Goal: Task Accomplishment & Management: Use online tool/utility

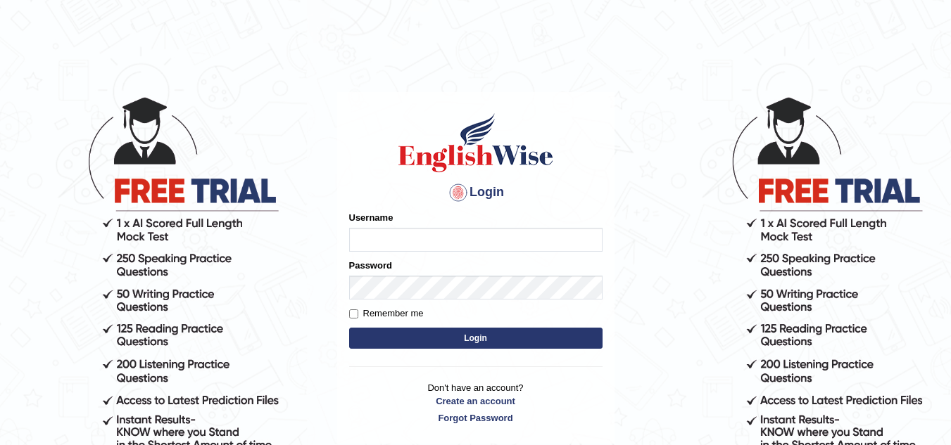
click at [388, 234] on input "Username" at bounding box center [475, 240] width 253 height 24
type input "jaspreet1991"
click at [426, 335] on button "Login" at bounding box center [475, 338] width 253 height 21
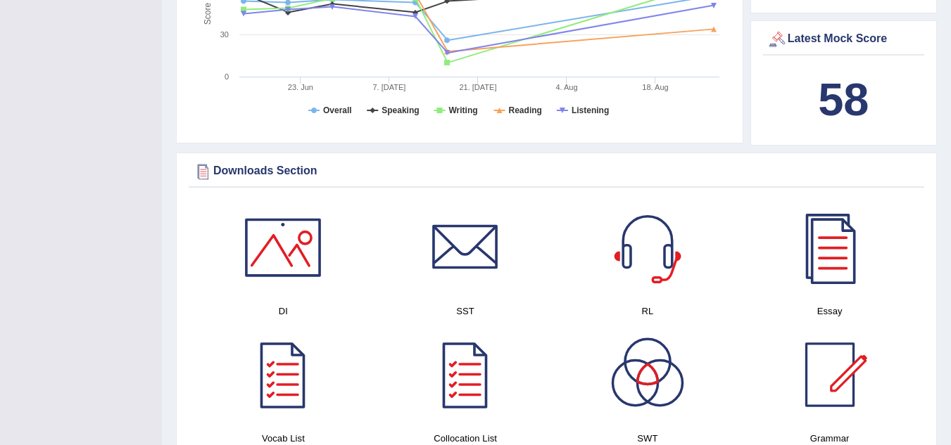
scroll to position [656, 0]
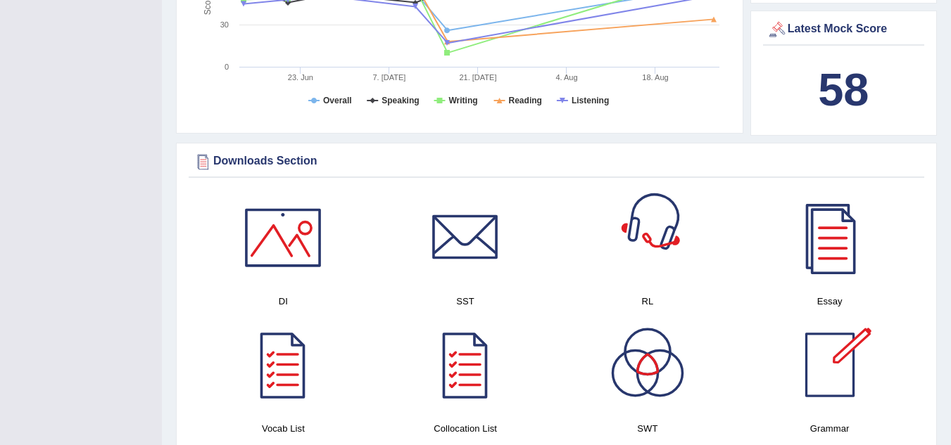
click at [665, 262] on div at bounding box center [647, 238] width 98 height 98
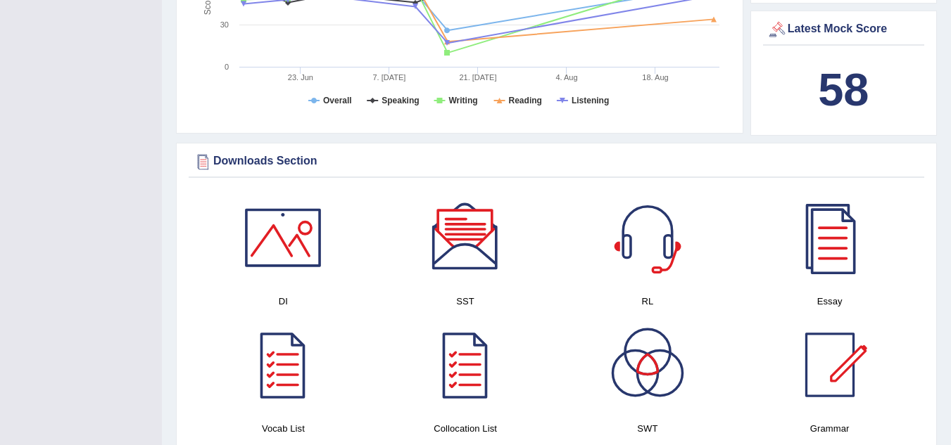
click at [453, 249] on div at bounding box center [465, 238] width 98 height 98
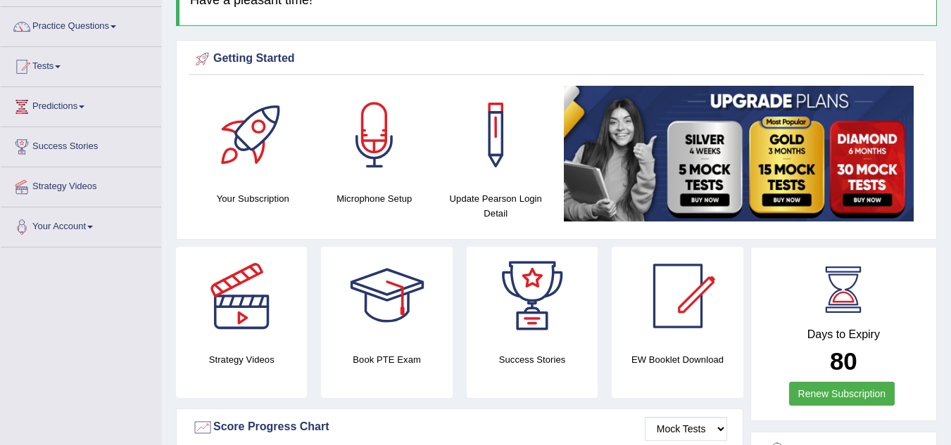
scroll to position [27, 0]
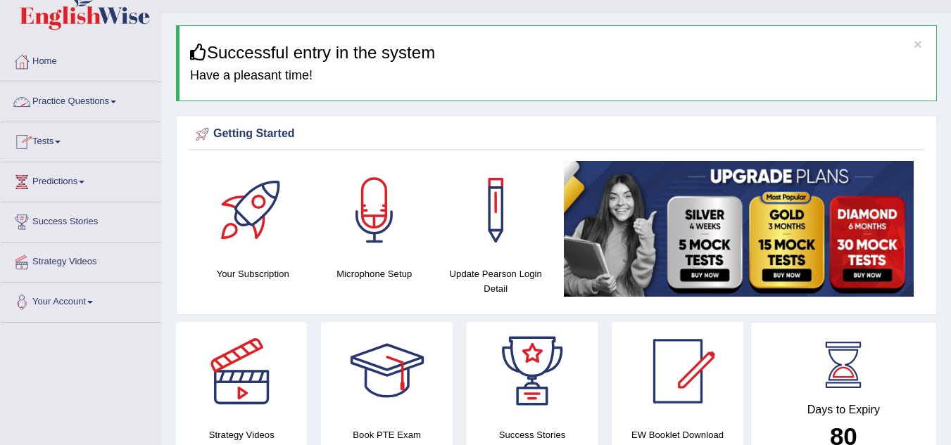
click at [77, 99] on link "Practice Questions" at bounding box center [81, 99] width 160 height 35
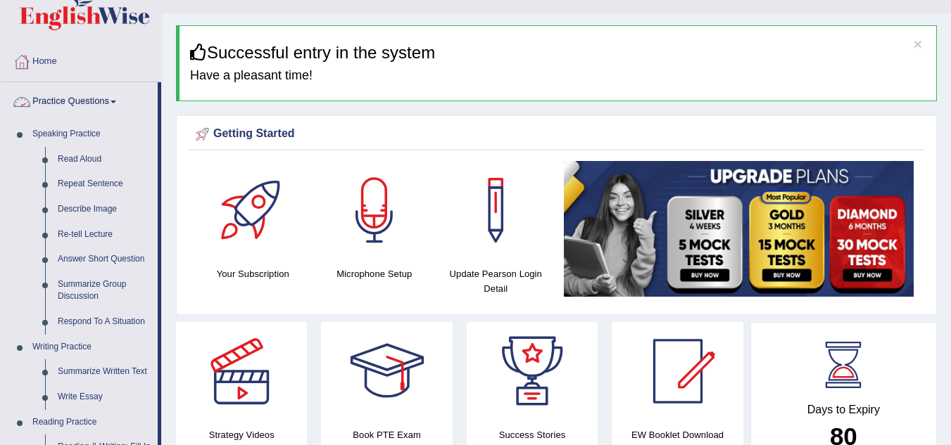
click at [113, 102] on link "Practice Questions" at bounding box center [79, 99] width 157 height 35
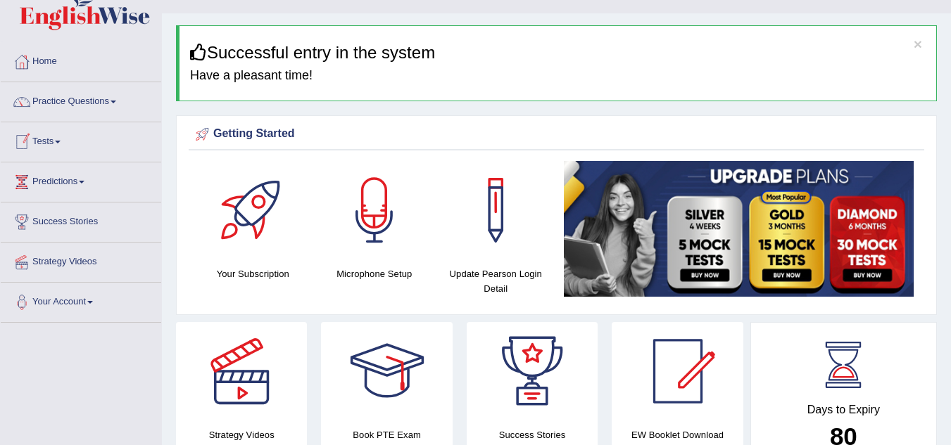
click at [61, 144] on link "Tests" at bounding box center [81, 139] width 160 height 35
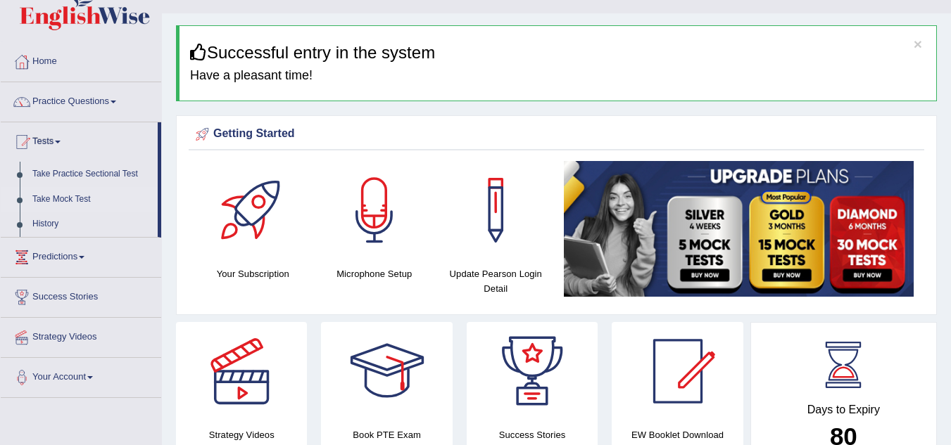
click at [61, 200] on link "Take Mock Test" at bounding box center [92, 199] width 132 height 25
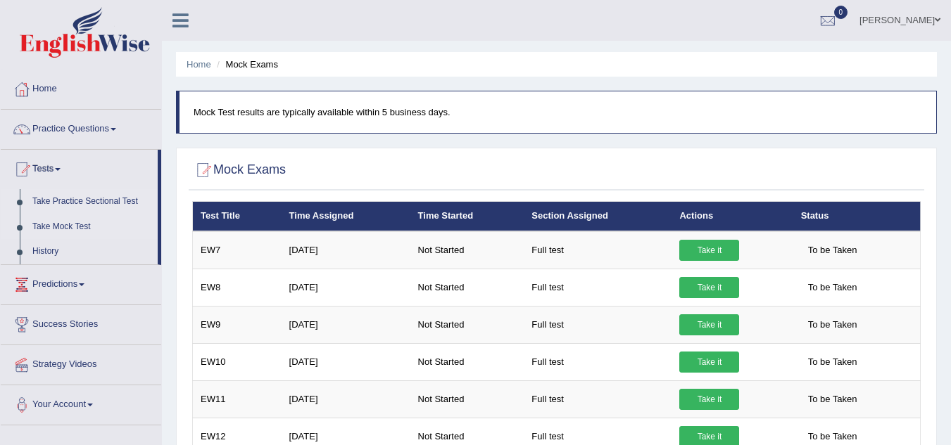
click at [68, 202] on link "Take Practice Sectional Test" at bounding box center [92, 201] width 132 height 25
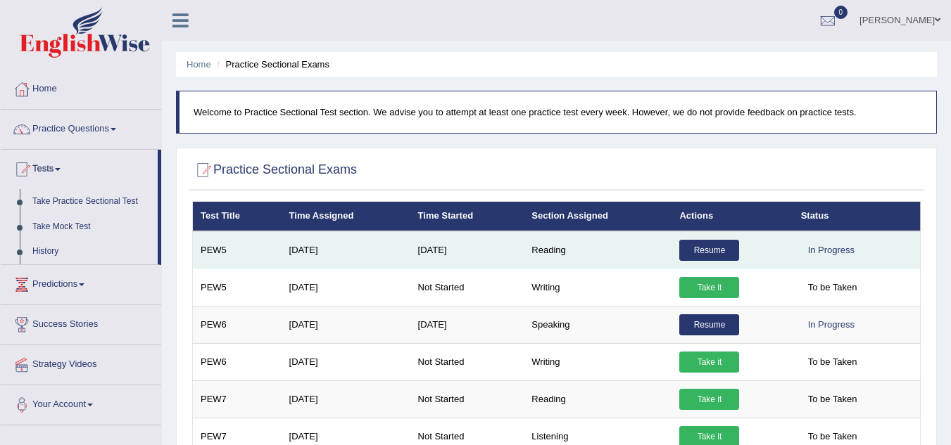
click at [712, 249] on link "Resume" at bounding box center [709, 250] width 60 height 21
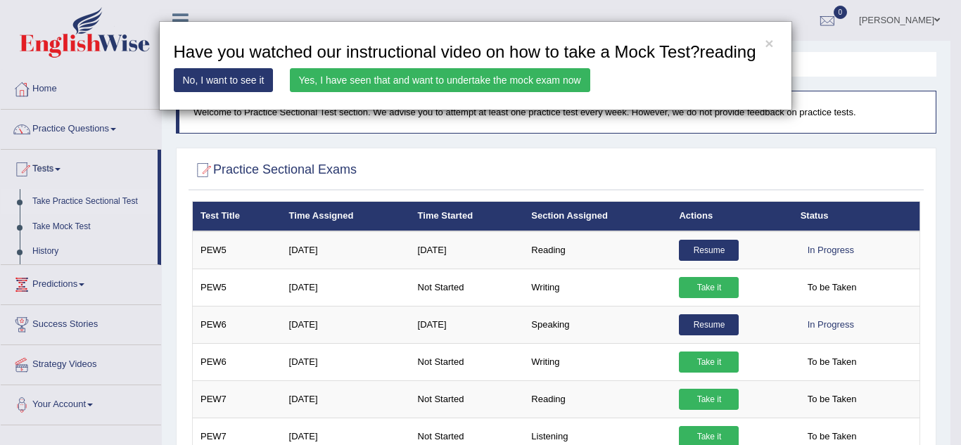
click at [495, 80] on link "Yes, I have seen that and want to undertake the mock exam now" at bounding box center [440, 80] width 300 height 24
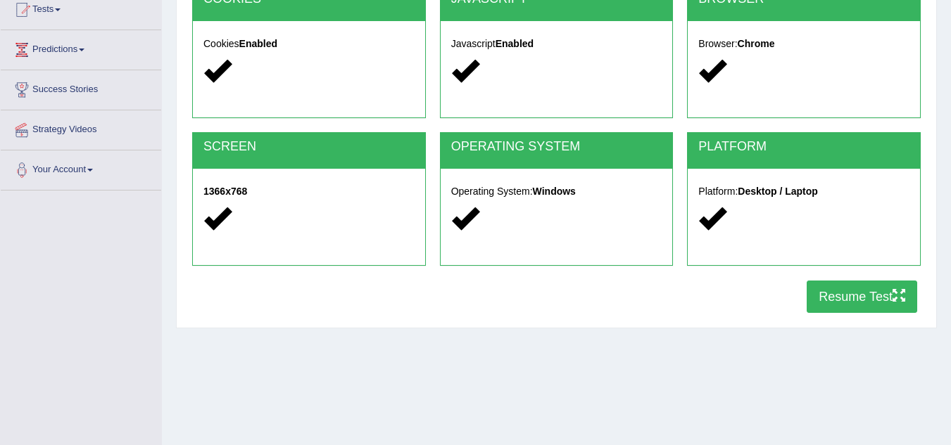
scroll to position [206, 0]
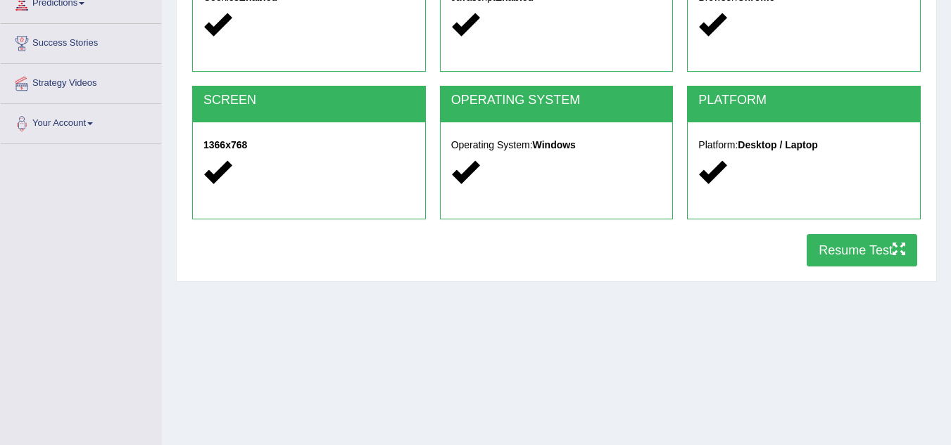
click at [848, 250] on button "Resume Test" at bounding box center [861, 250] width 110 height 32
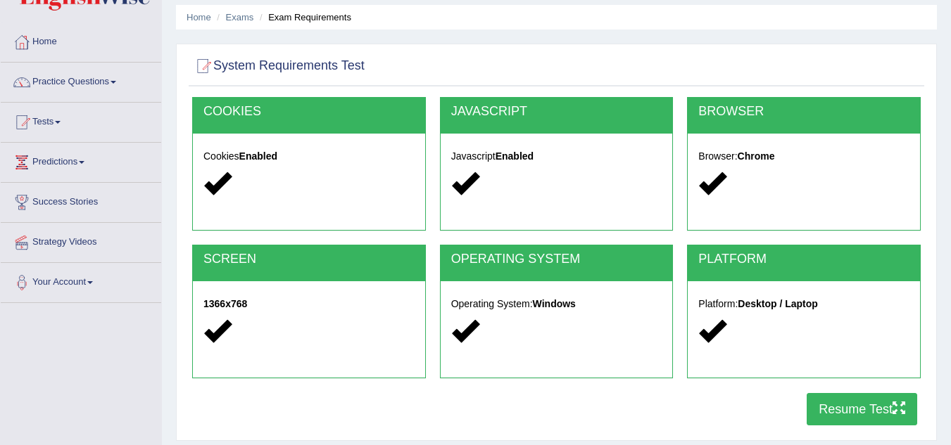
scroll to position [0, 0]
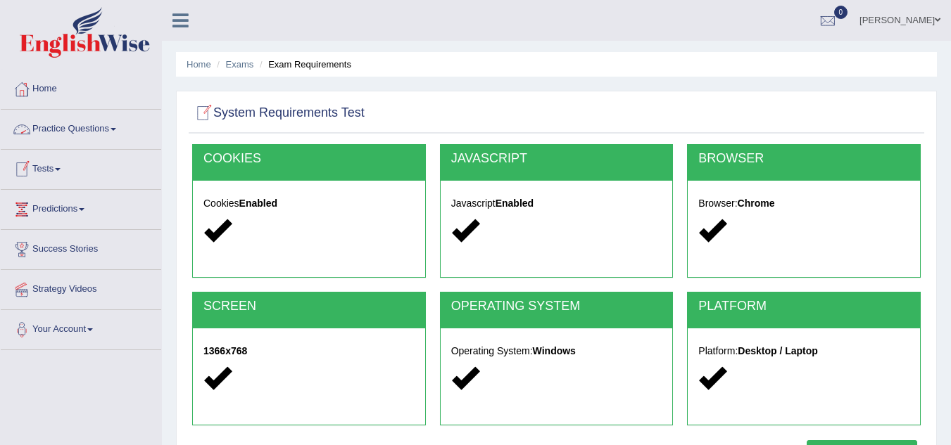
click at [84, 131] on link "Practice Questions" at bounding box center [81, 127] width 160 height 35
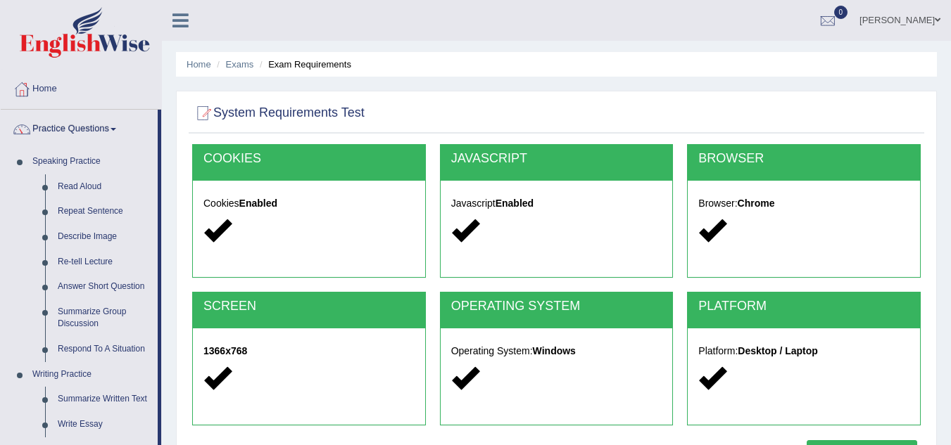
click at [87, 125] on link "Practice Questions" at bounding box center [79, 127] width 157 height 35
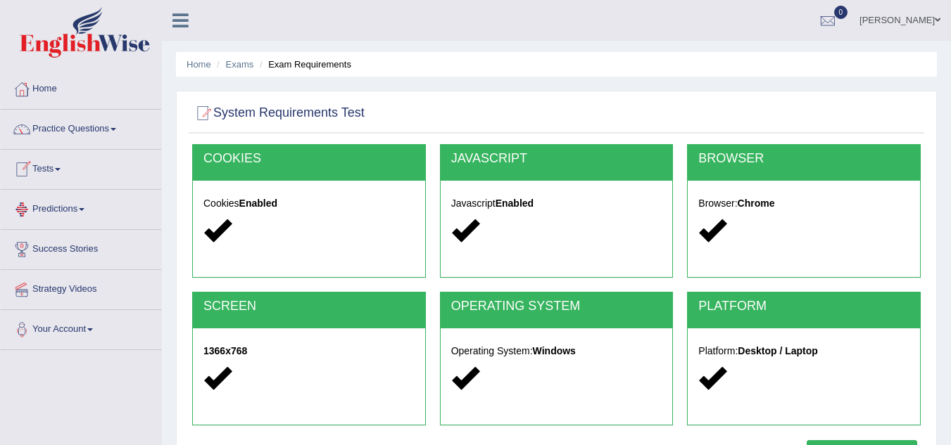
click at [56, 171] on link "Tests" at bounding box center [81, 167] width 160 height 35
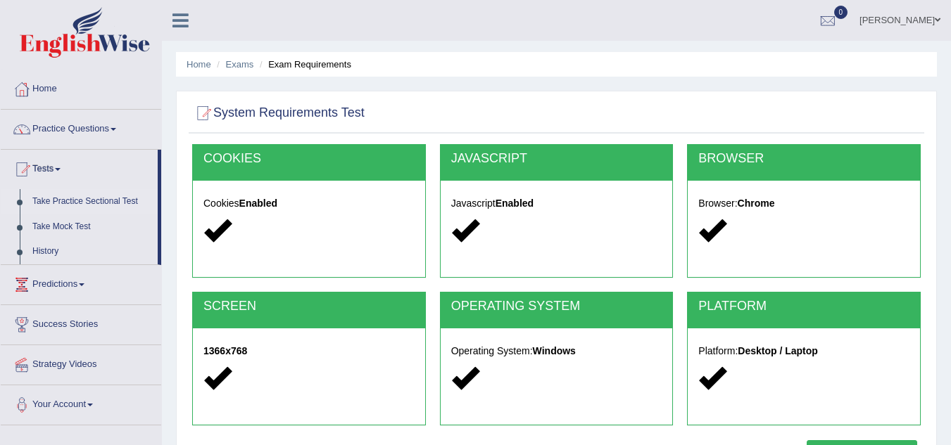
click at [71, 201] on link "Take Practice Sectional Test" at bounding box center [92, 201] width 132 height 25
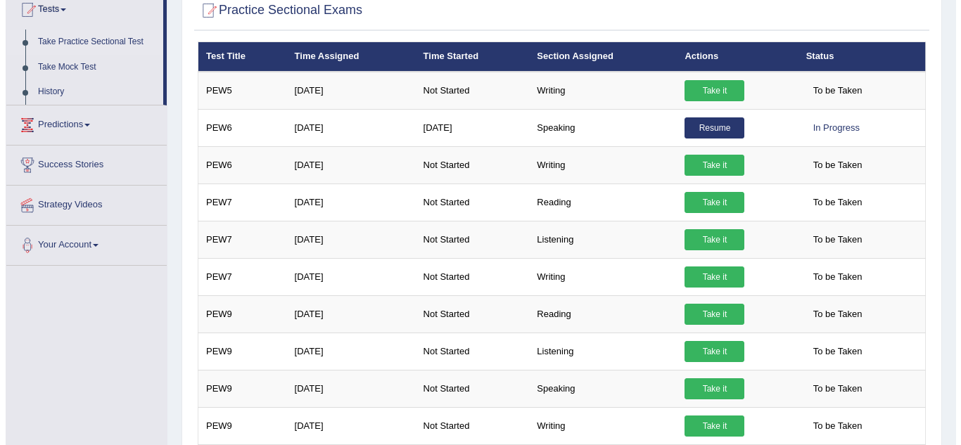
scroll to position [188, 0]
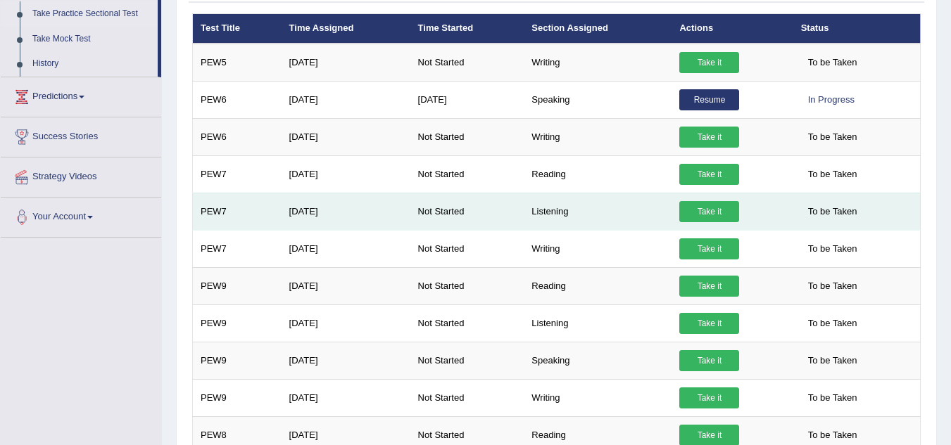
click at [718, 209] on link "Take it" at bounding box center [709, 211] width 60 height 21
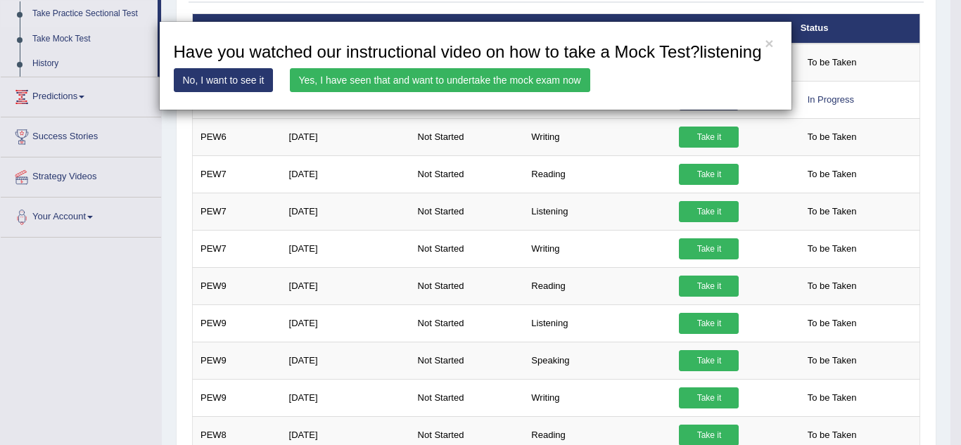
click at [533, 76] on link "Yes, I have seen that and want to undertake the mock exam now" at bounding box center [440, 80] width 300 height 24
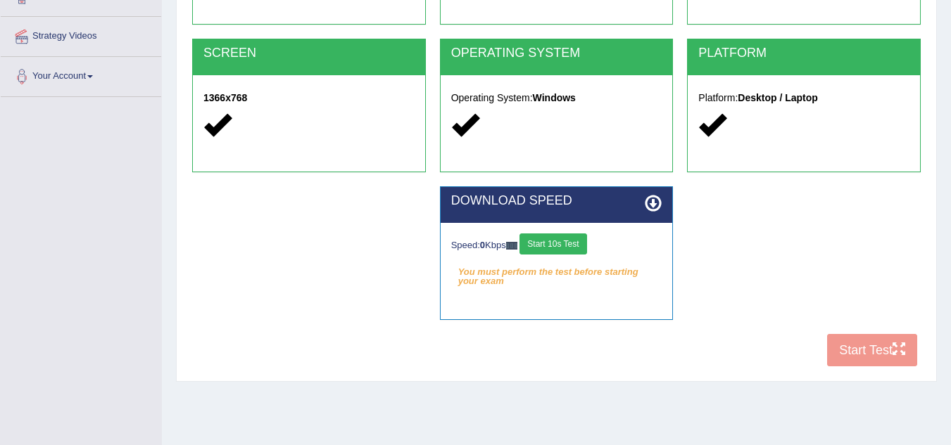
scroll to position [293, 0]
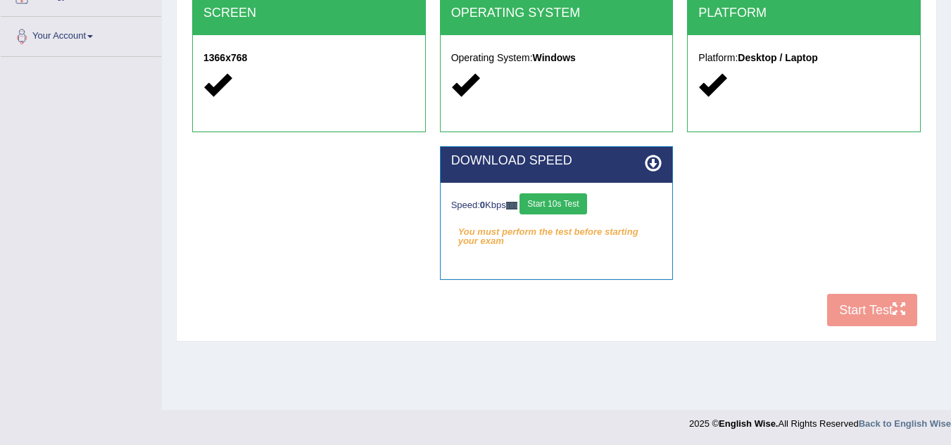
click at [565, 203] on button "Start 10s Test" at bounding box center [552, 203] width 67 height 21
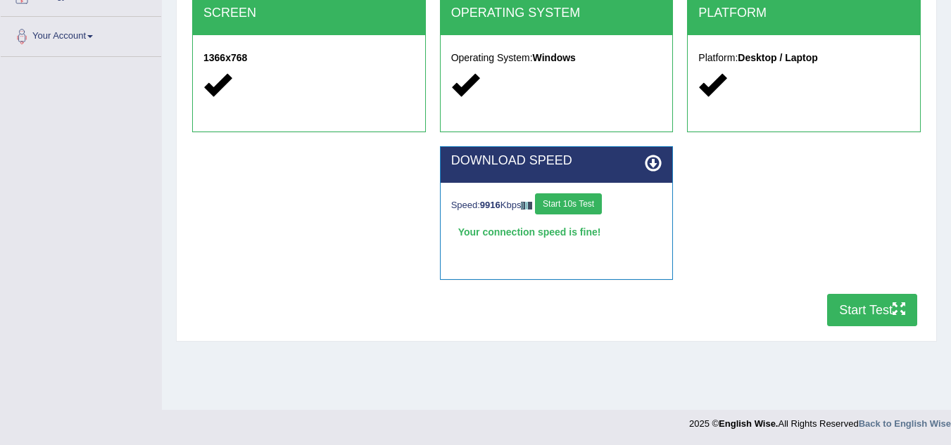
click at [863, 310] on button "Start Test" at bounding box center [872, 310] width 90 height 32
click at [858, 305] on button "Start Test" at bounding box center [872, 310] width 90 height 32
